Goal: Transaction & Acquisition: Purchase product/service

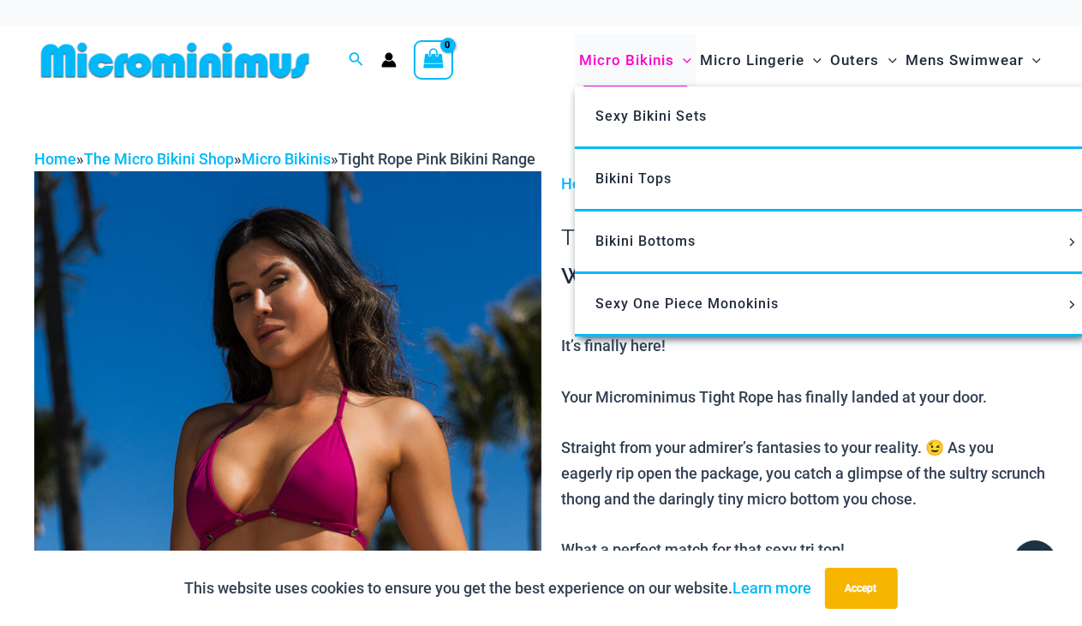
click at [630, 50] on span "Micro Bikinis" at bounding box center [626, 61] width 95 height 44
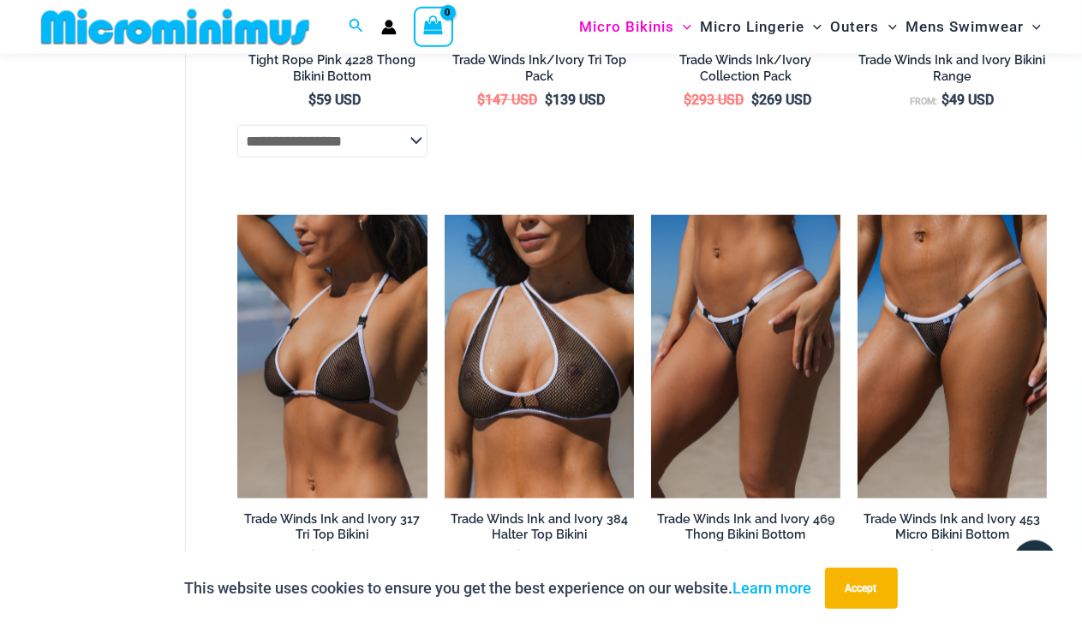
scroll to position [1083, 0]
